Goal: Task Accomplishment & Management: Complete application form

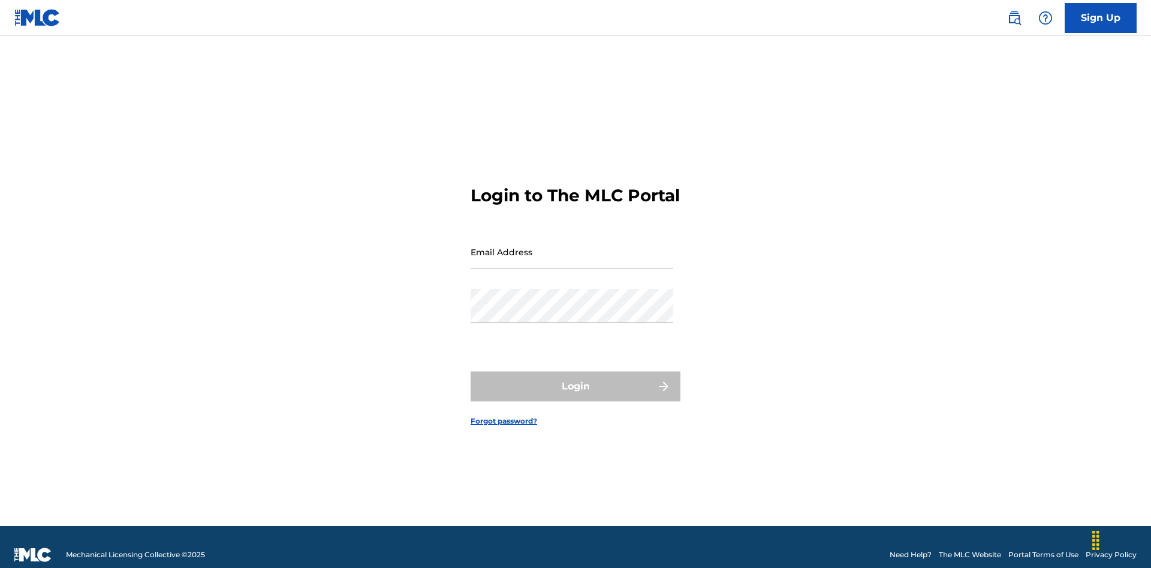
scroll to position [16, 0]
click at [572, 246] on input "Email Address" at bounding box center [572, 252] width 203 height 34
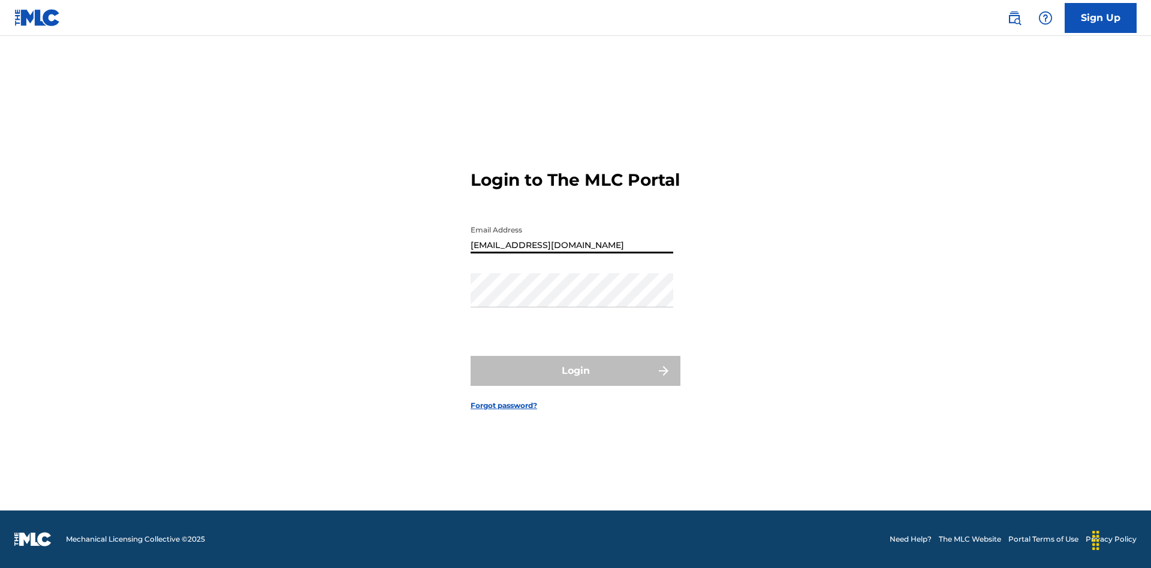
type input "[EMAIL_ADDRESS][DOMAIN_NAME]"
click at [576, 381] on button "Login" at bounding box center [576, 371] width 210 height 30
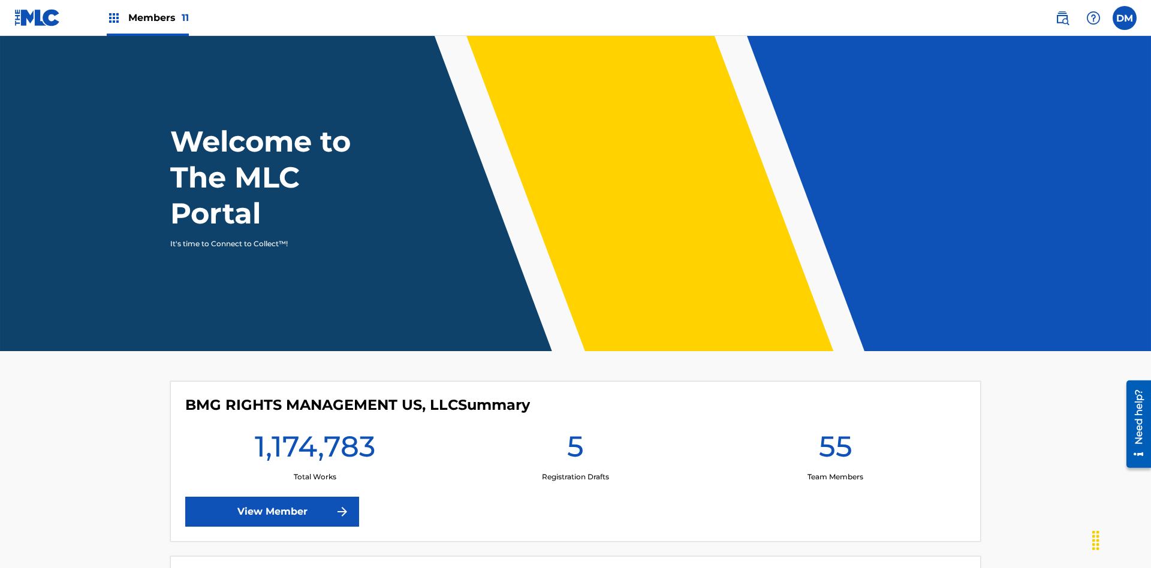
click at [147, 17] on span "Members 11" at bounding box center [158, 18] width 61 height 14
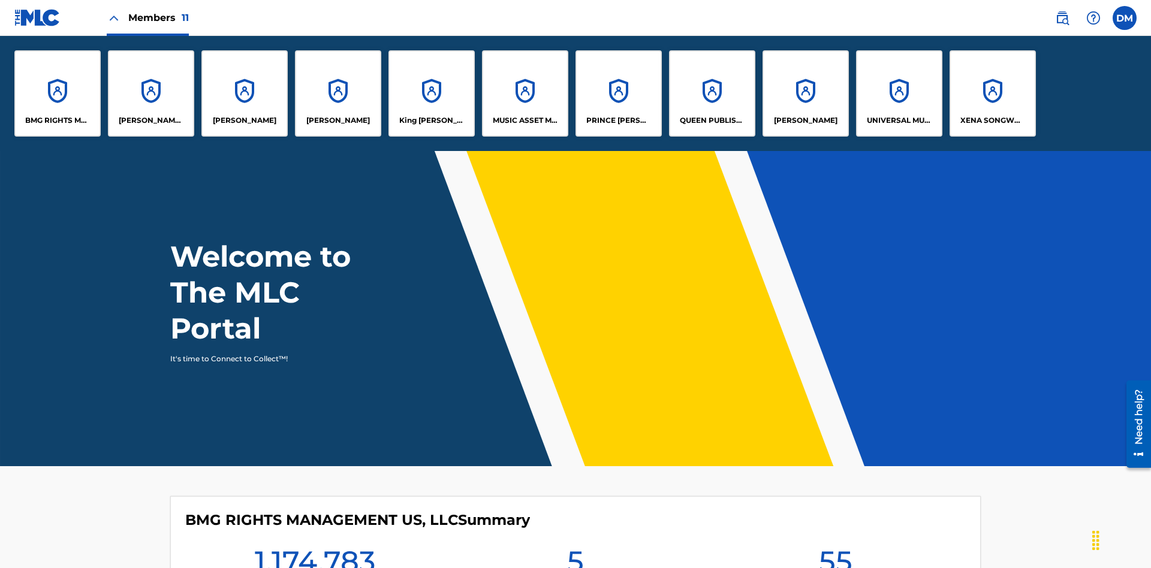
click at [899, 121] on p "UNIVERSAL MUSIC PUB GROUP" at bounding box center [899, 120] width 65 height 11
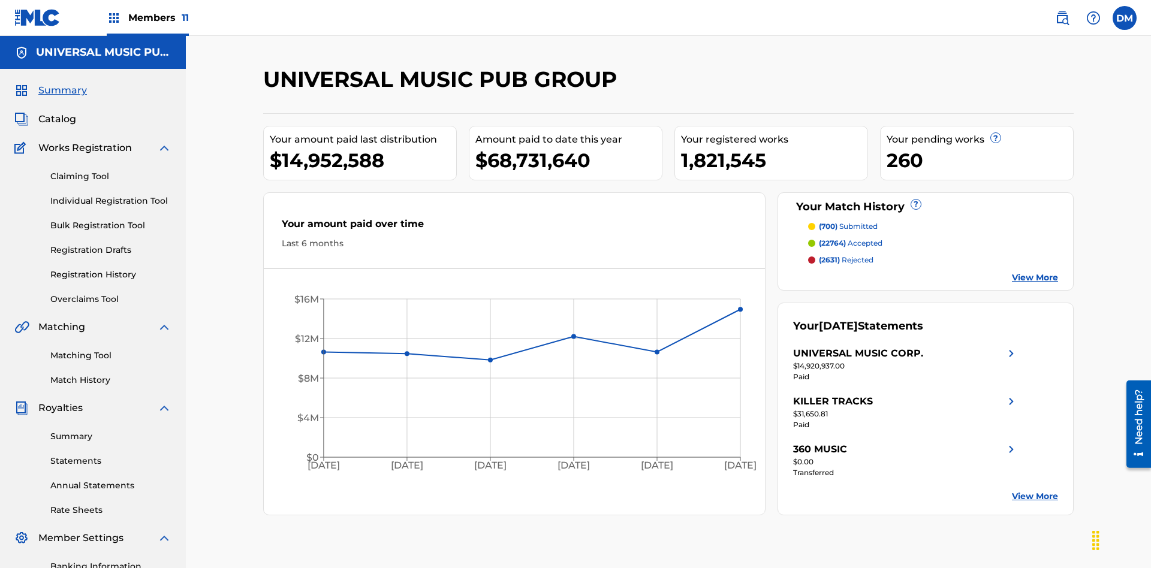
click at [111, 195] on link "Individual Registration Tool" at bounding box center [110, 201] width 121 height 13
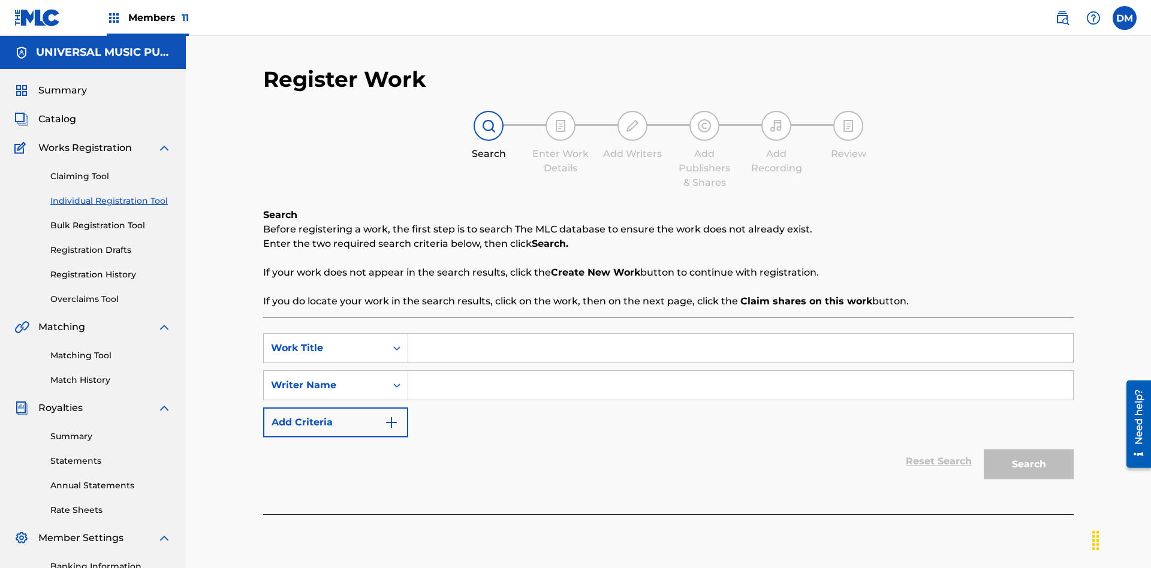
click at [740, 334] on input "Search Form" at bounding box center [740, 348] width 665 height 29
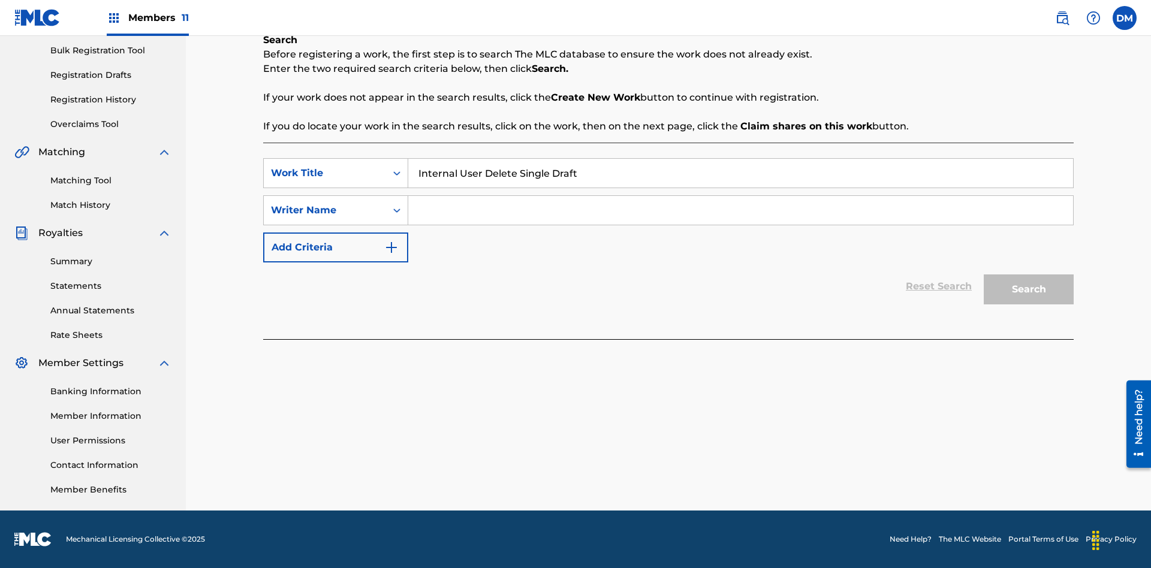
type input "Internal User Delete Single Draft"
click at [740, 210] on input "Search Form" at bounding box center [740, 210] width 665 height 29
type input "Test"
click at [1029, 290] on button "Search" at bounding box center [1029, 290] width 90 height 30
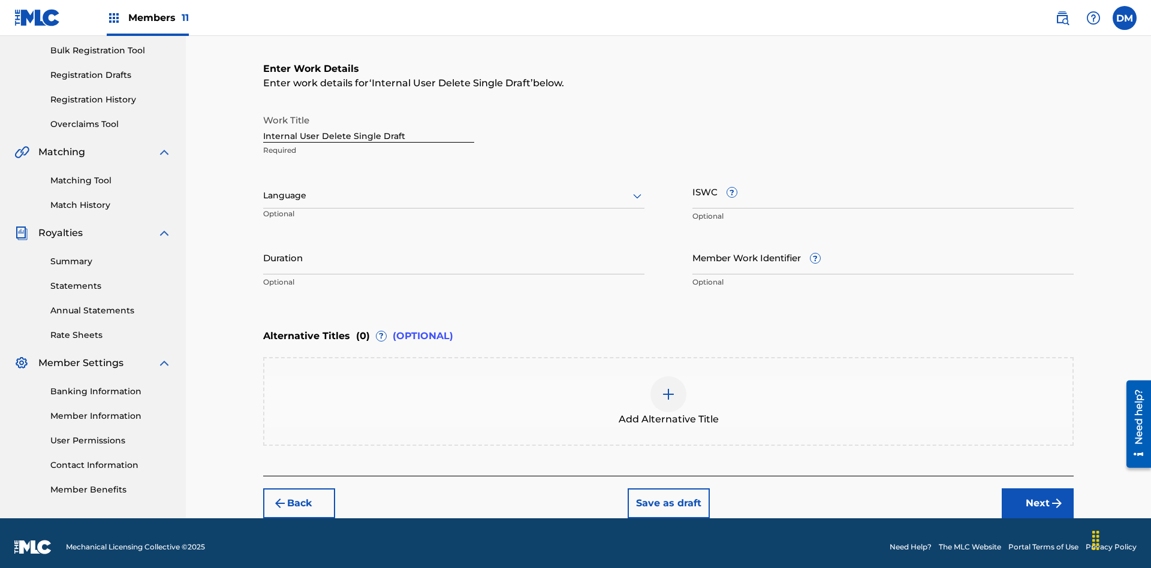
scroll to position [183, 0]
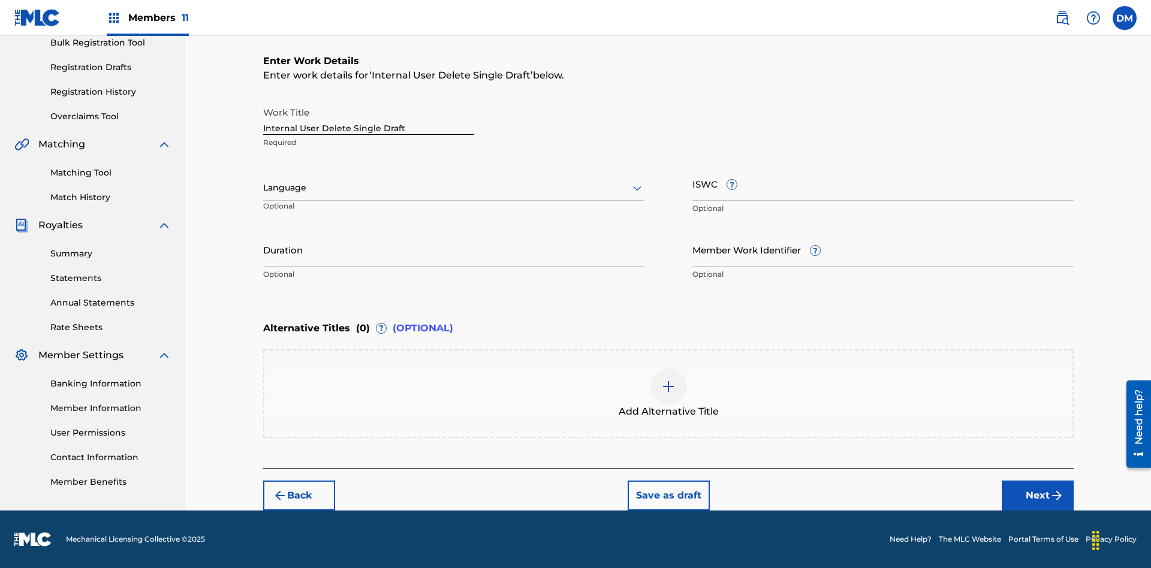
click at [369, 118] on input "Internal User Delete Single Draft" at bounding box center [368, 118] width 211 height 34
type input "Internal User Delete Single Draft"
click at [668, 495] on button "Save as draft" at bounding box center [669, 496] width 82 height 30
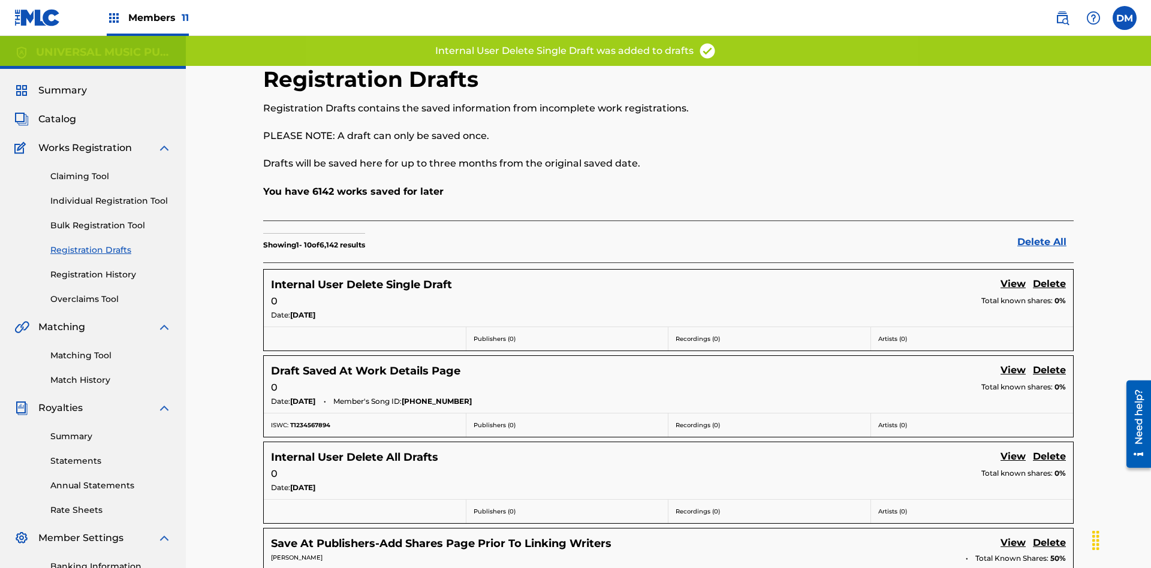
click at [1125, 17] on label at bounding box center [1125, 18] width 24 height 24
click at [1125, 18] on input "DM Duke McTesterson duke.mctesterson@gmail.com Profile Log out" at bounding box center [1125, 18] width 0 height 0
click at [1008, 149] on p "Log out" at bounding box center [1009, 149] width 28 height 11
click at [1125, 18] on input "DM Duke McTesterson duke.mctesterson@gmail.com Profile Log out" at bounding box center [1125, 18] width 0 height 0
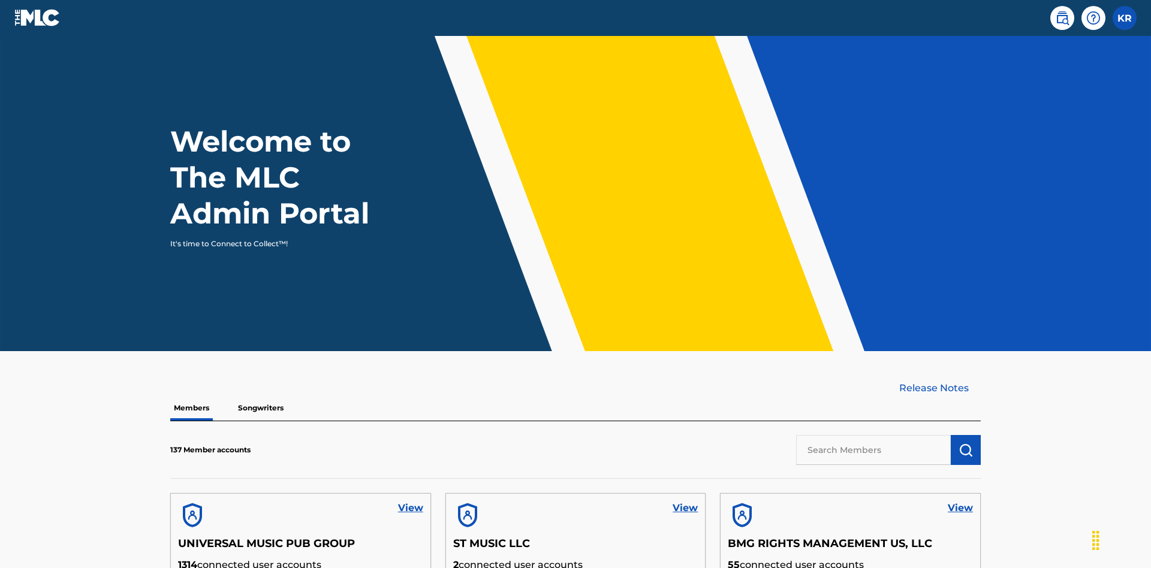
click at [874, 435] on input "text" at bounding box center [873, 450] width 155 height 30
click at [966, 443] on img "submit" at bounding box center [966, 450] width 14 height 14
